Goal: Check status: Check status

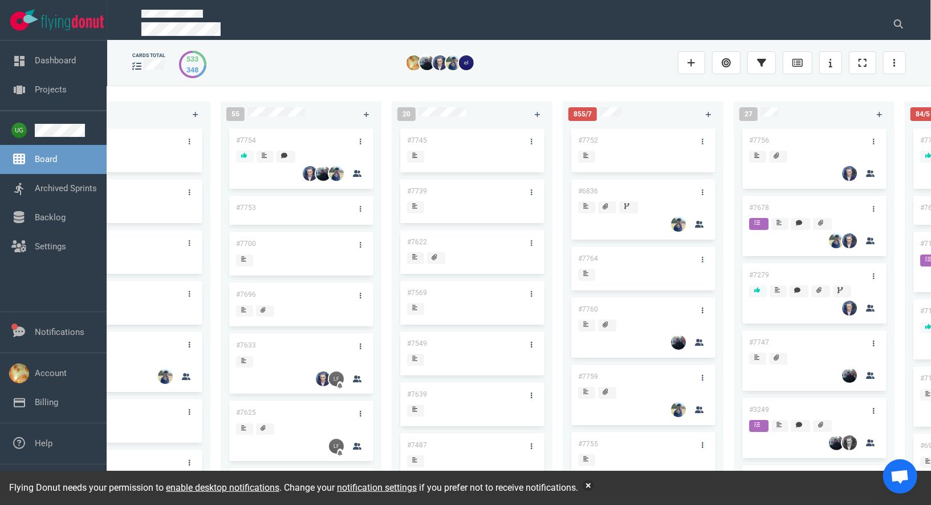
scroll to position [0, 143]
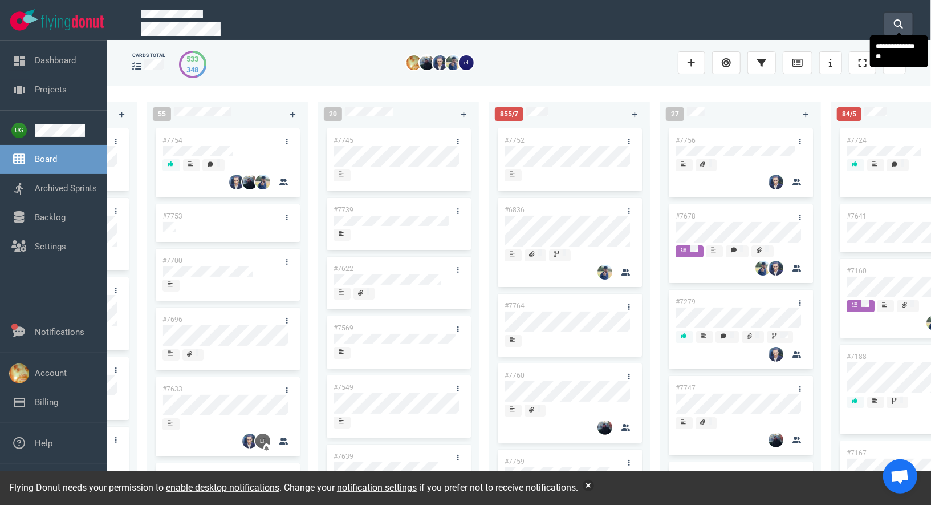
click at [907, 23] on button at bounding box center [898, 24] width 29 height 23
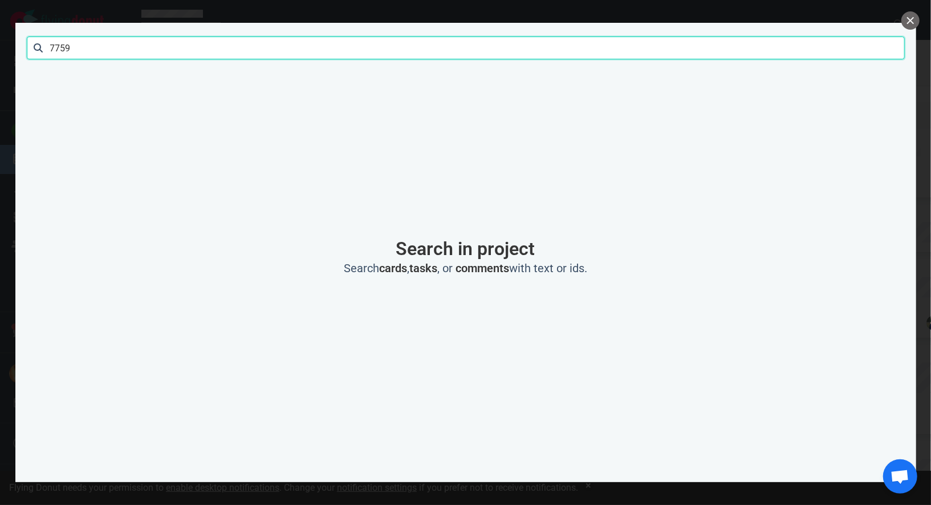
click button "Search" at bounding box center [0, 0] width 0 height 0
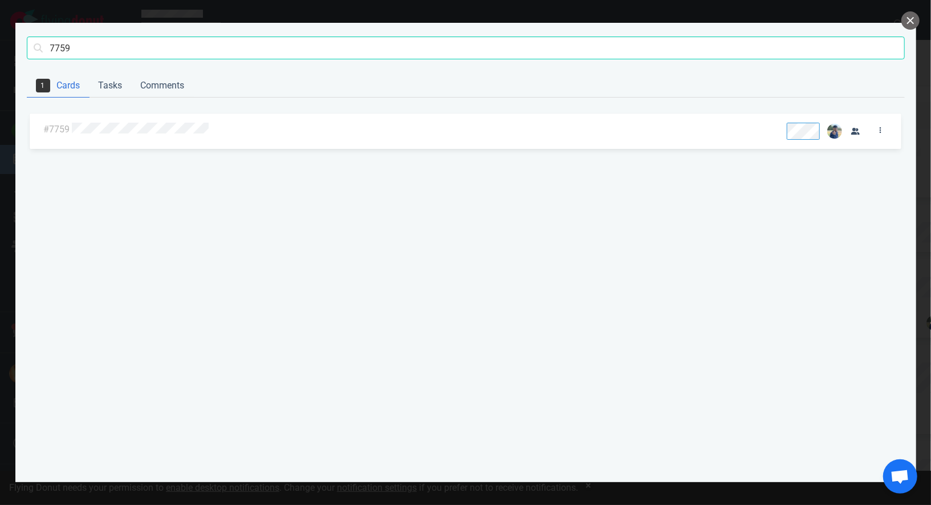
click at [180, 145] on div "#7759" at bounding box center [466, 130] width 872 height 35
click at [180, 112] on div "#7759" at bounding box center [466, 290] width 878 height 359
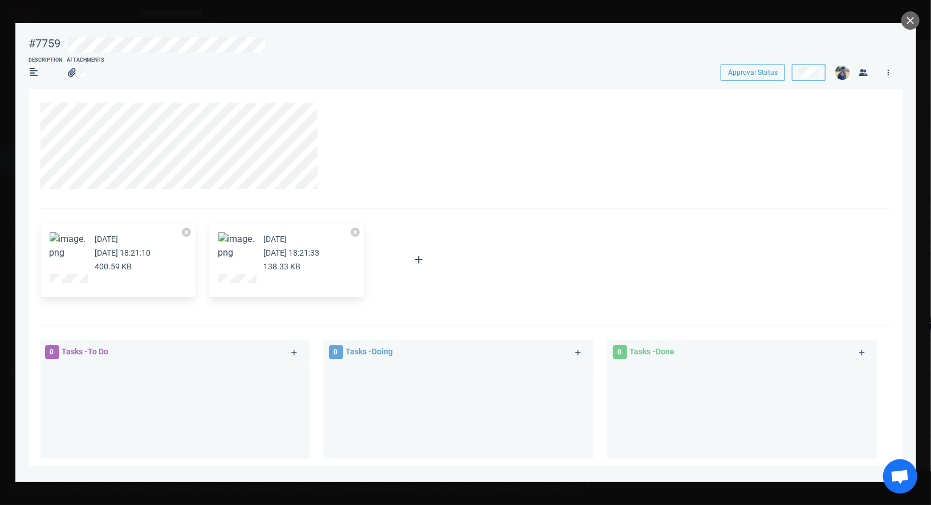
click at [56, 145] on section "[DATE] [DATE] 18:21:10 400.59 KB [DATE] [DATE] 18:21:33 138.33 KB Attach Files …" at bounding box center [466, 356] width 874 height 534
click at [108, 145] on section "[DATE] [DATE] 18:21:10 400.59 KB [DATE] [DATE] 18:21:33 138.33 KB Attach Files …" at bounding box center [466, 356] width 874 height 534
click at [126, 152] on section "[DATE] [DATE] 18:21:10 400.59 KB [DATE] [DATE] 18:21:33 138.33 KB Attach Files …" at bounding box center [466, 356] width 874 height 534
click at [916, 21] on button "close" at bounding box center [911, 20] width 18 height 18
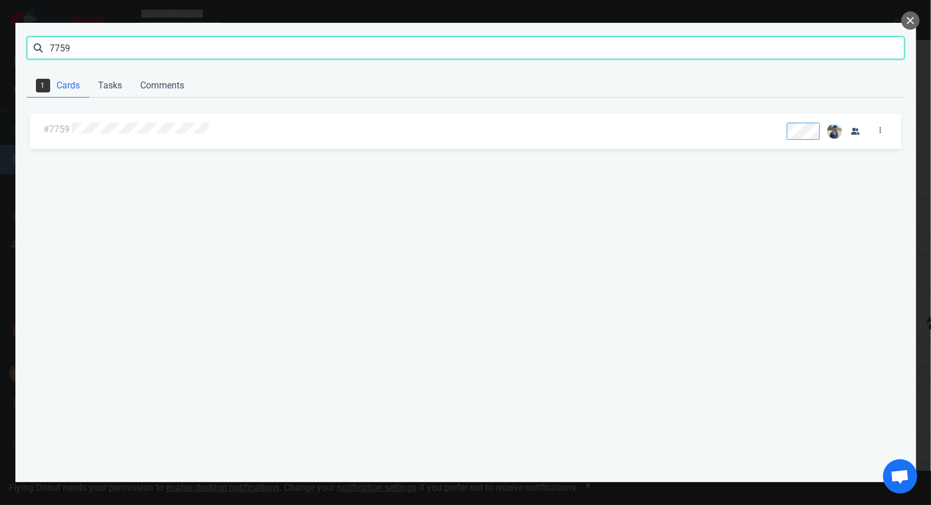
click at [204, 48] on input "7759" at bounding box center [466, 47] width 878 height 23
type input "7760"
click button "Search" at bounding box center [0, 0] width 0 height 0
